Goal: Navigation & Orientation: Understand site structure

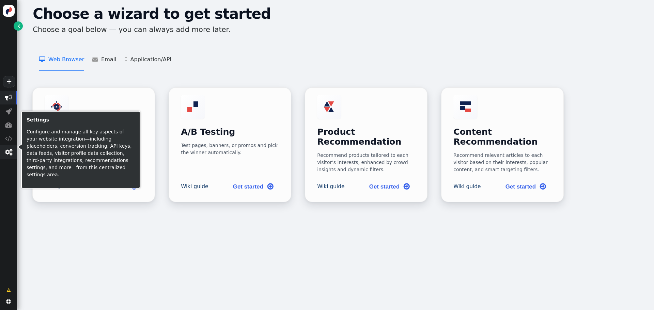
click at [8, 151] on span "" at bounding box center [8, 152] width 7 height 7
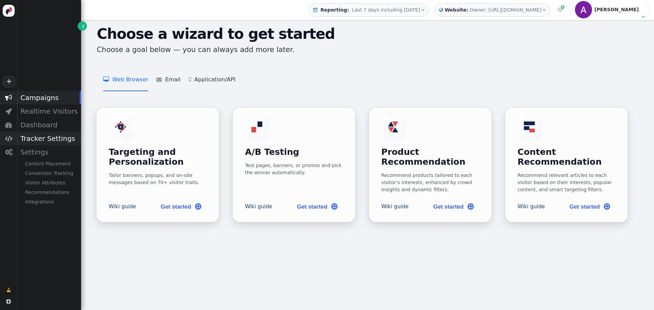
click at [60, 141] on div "Tracker Settings" at bounding box center [49, 139] width 64 height 14
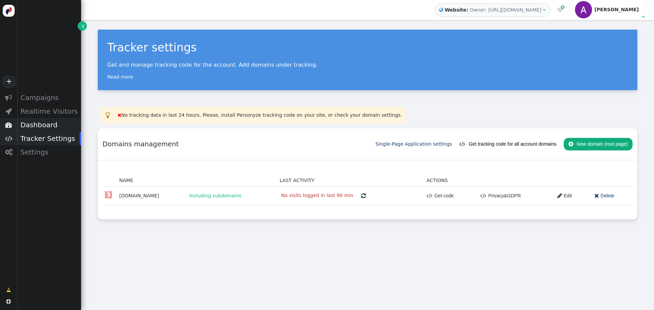
click at [57, 130] on div "Dashboard" at bounding box center [49, 125] width 64 height 14
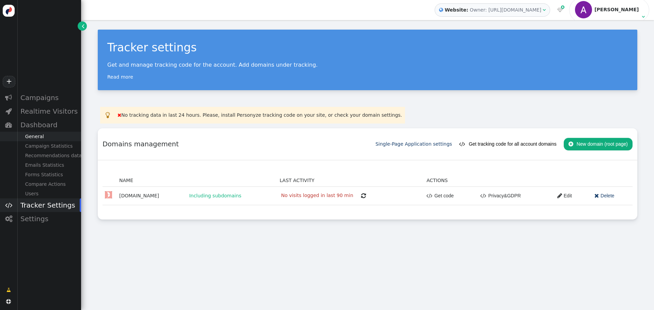
click at [51, 140] on div "General" at bounding box center [49, 137] width 64 height 10
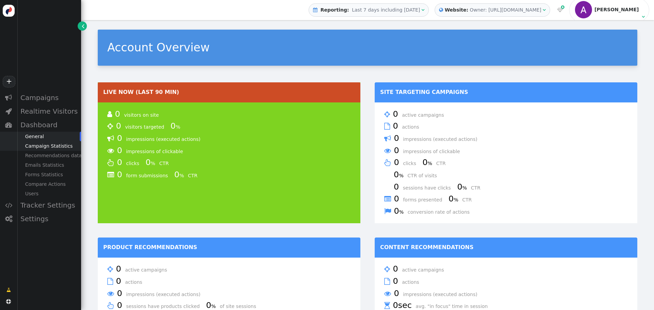
click at [46, 149] on div "Campaign Statistics" at bounding box center [49, 146] width 64 height 10
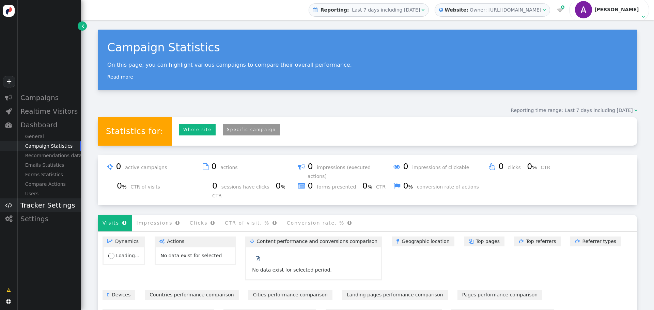
click at [48, 208] on div "Tracker Settings" at bounding box center [49, 206] width 64 height 14
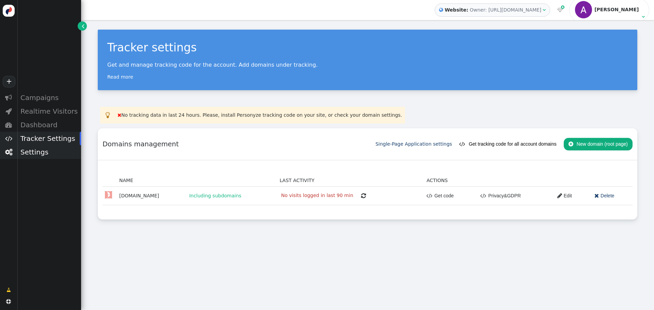
click at [45, 158] on div "Settings" at bounding box center [49, 152] width 64 height 14
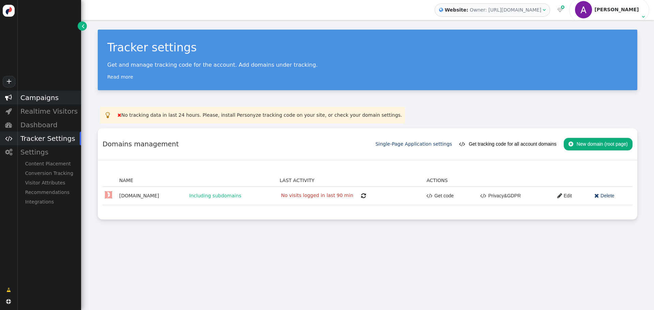
click at [47, 100] on div "Campaigns" at bounding box center [49, 98] width 64 height 14
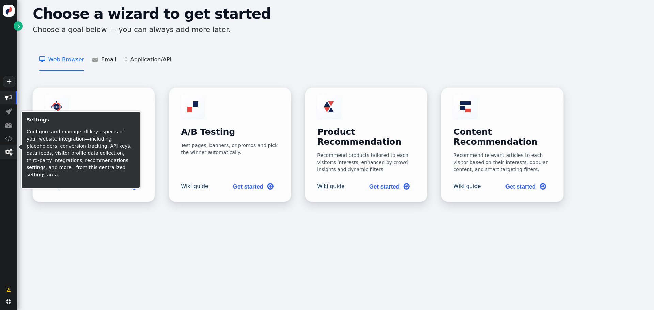
click at [10, 153] on span "" at bounding box center [8, 152] width 7 height 7
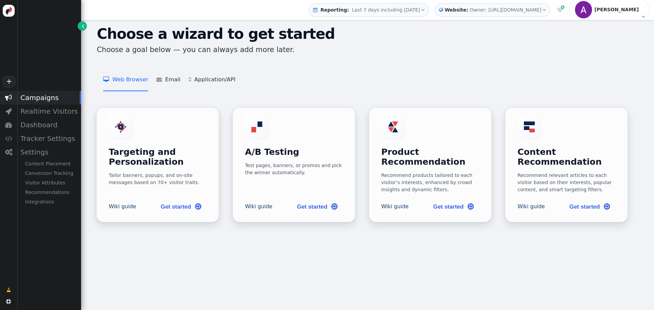
click at [30, 98] on div "Campaigns" at bounding box center [49, 98] width 64 height 14
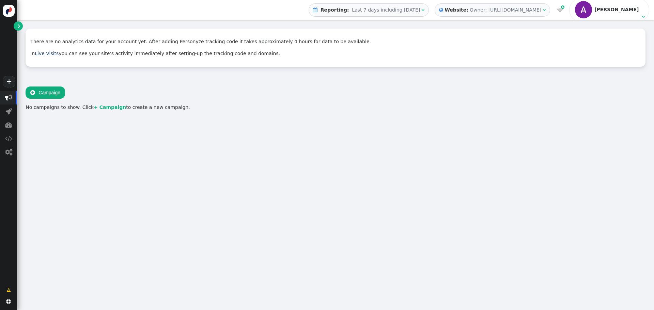
click at [188, 52] on p "In Live Visits you can see your site’s activity immediately after setting-up th…" at bounding box center [335, 53] width 610 height 7
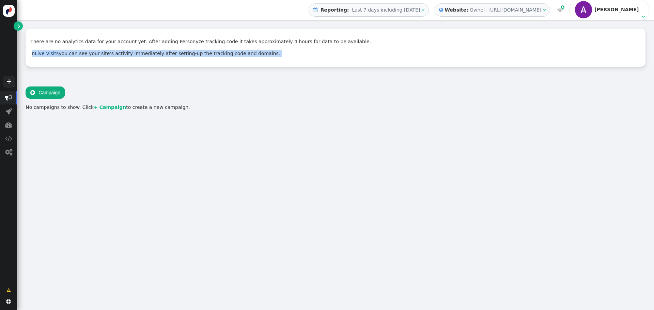
click at [188, 52] on p "In Live Visits you can see your site’s activity immediately after setting-up th…" at bounding box center [335, 53] width 610 height 7
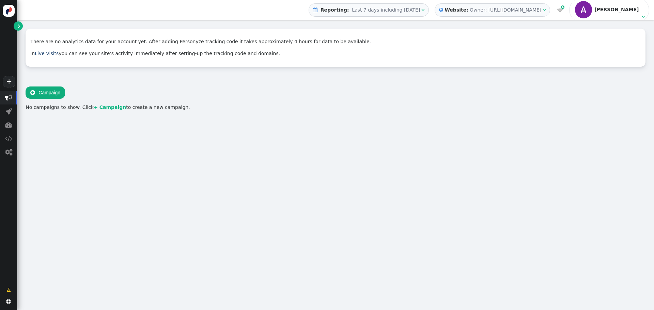
click at [206, 42] on p "There are no analytics data for your account yet. After adding Personyze tracki…" at bounding box center [335, 41] width 610 height 7
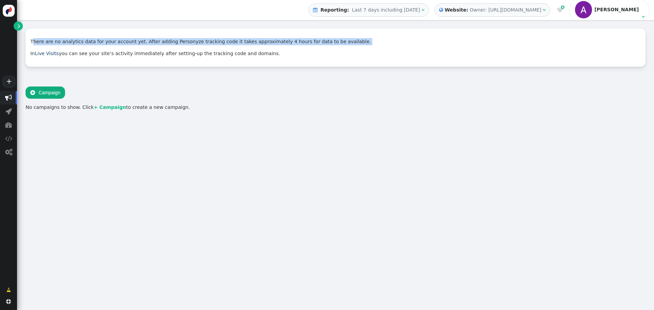
click at [206, 42] on p "There are no analytics data for your account yet. After adding Personyze tracki…" at bounding box center [335, 41] width 610 height 7
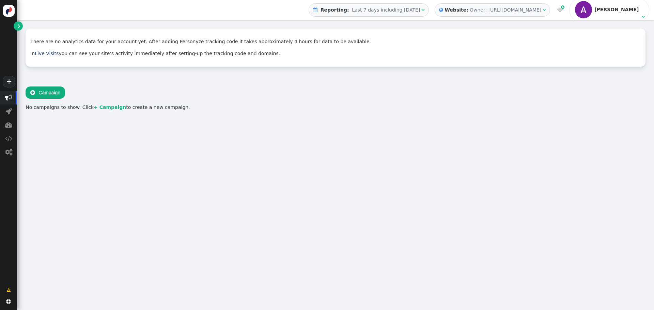
click at [195, 47] on div "There are no analytics data for your account yet. After adding Personyze tracki…" at bounding box center [336, 48] width 620 height 38
click at [194, 47] on div "There are no analytics data for your account yet. After adding Personyze tracki…" at bounding box center [336, 48] width 620 height 38
